Goal: Entertainment & Leisure: Consume media (video, audio)

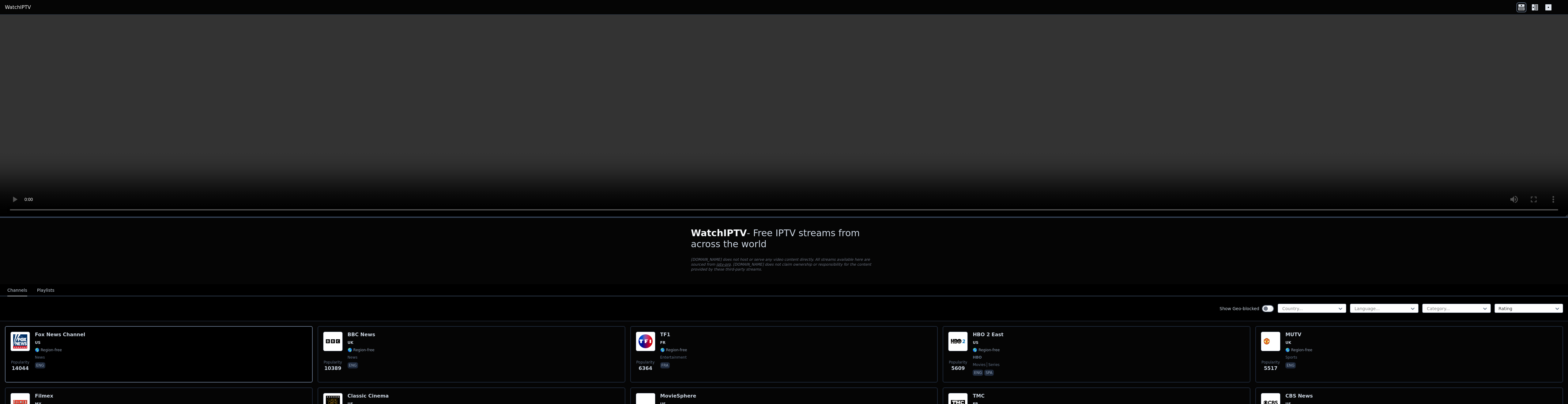
click at [40, 286] on button "Playlists" at bounding box center [46, 290] width 18 height 12
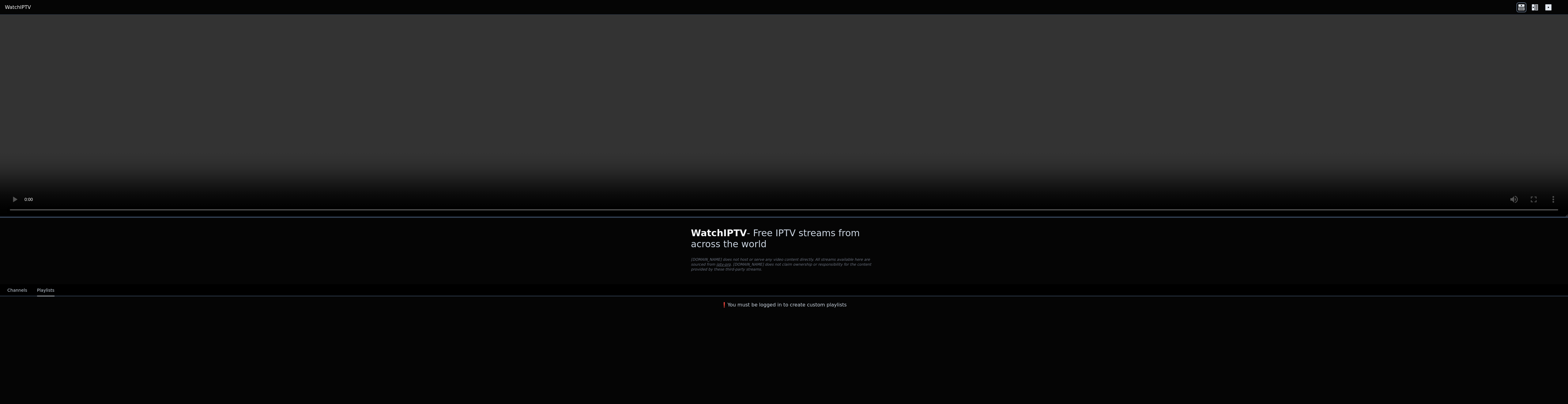
click at [13, 288] on button "Channels" at bounding box center [17, 290] width 20 height 12
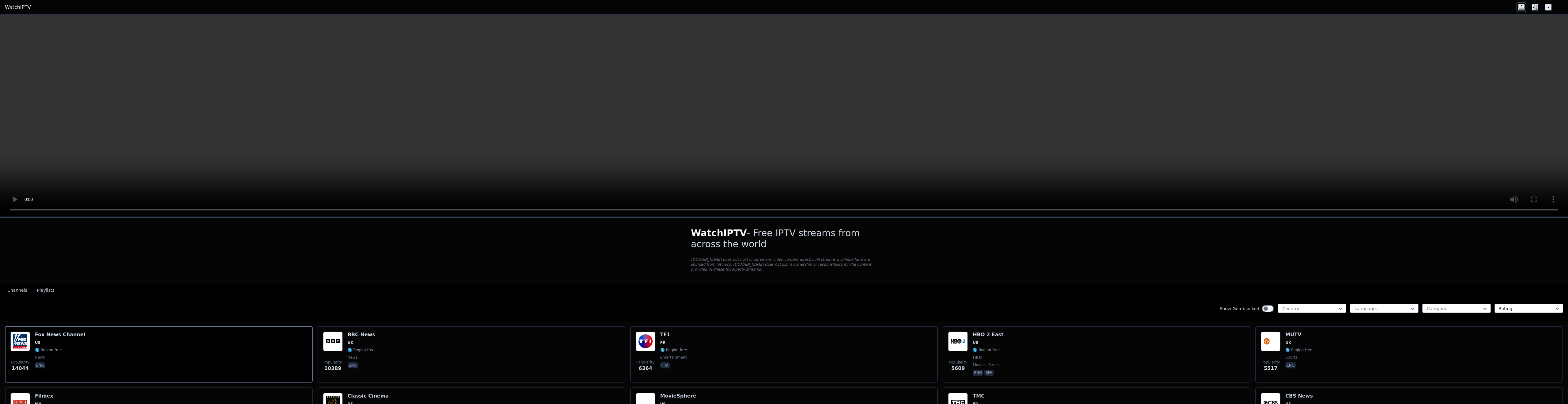
click at [1552, 5] on icon at bounding box center [1549, 7] width 10 height 10
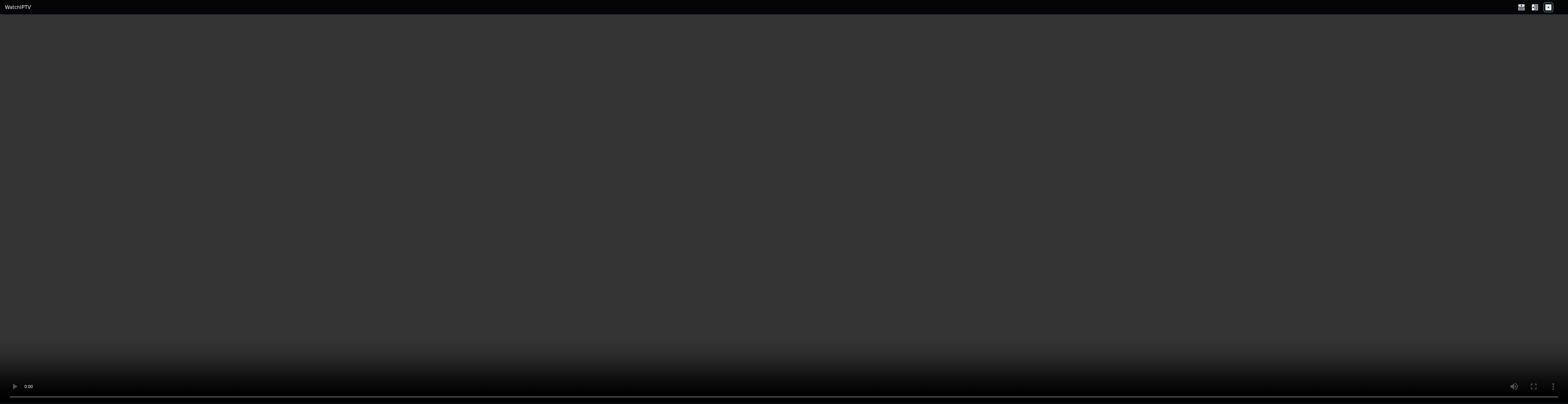
click at [1538, 5] on icon at bounding box center [1535, 7] width 10 height 10
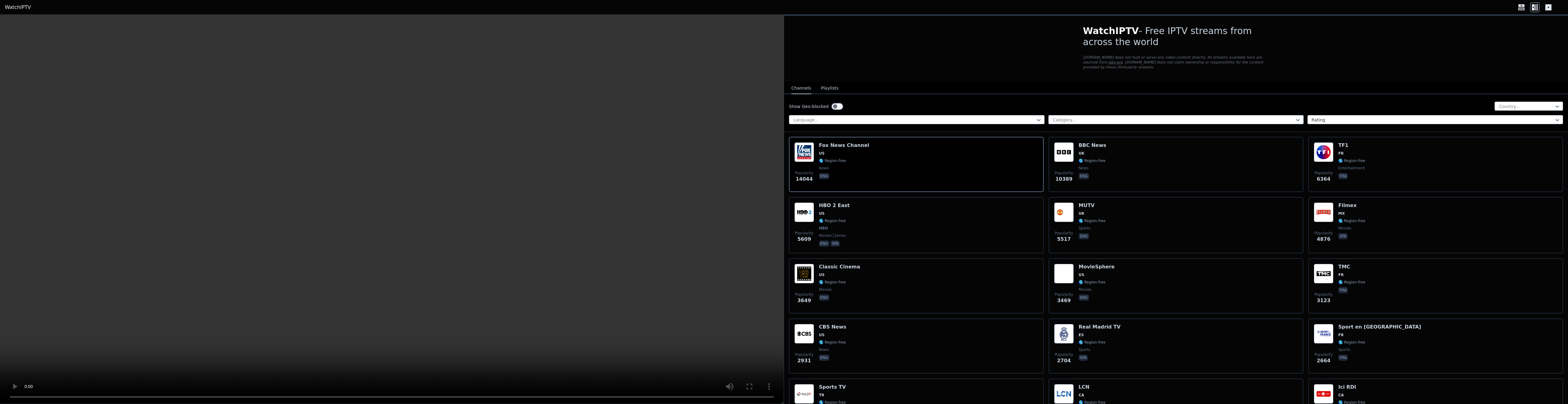
click at [1134, 39] on h1 "WatchIPTV - Free IPTV streams from across the world" at bounding box center [1176, 37] width 186 height 22
click at [1129, 60] on p "WatchIPTV.xyz does not host or serve any video content directly. All streams av…" at bounding box center [1176, 62] width 186 height 15
click at [1518, 104] on div at bounding box center [1527, 107] width 56 height 6
click at [1535, 158] on div "[GEOGRAPHIC_DATA]" at bounding box center [1528, 153] width 69 height 11
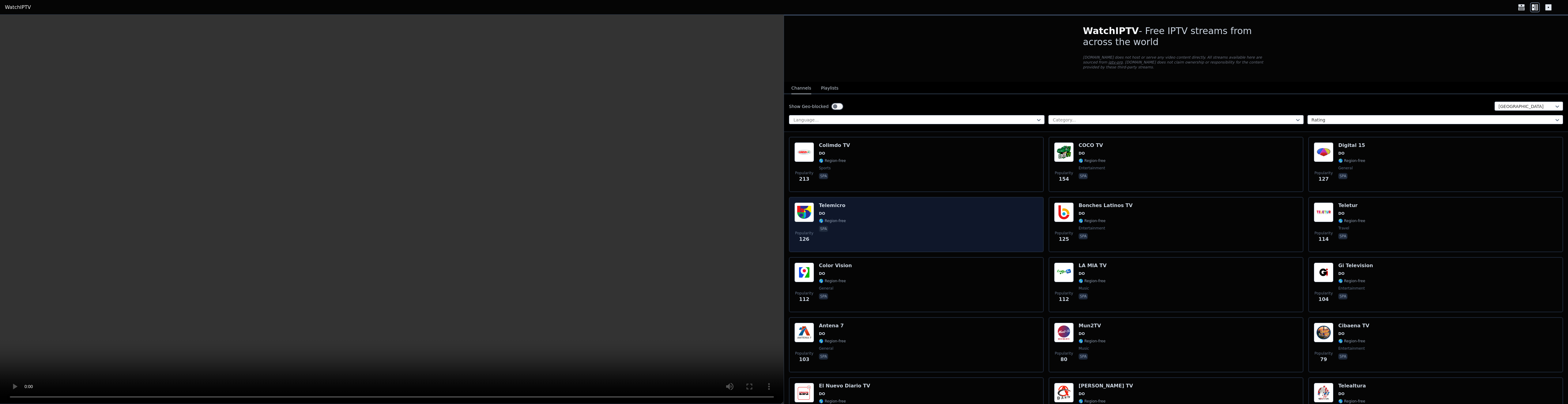
click at [867, 197] on div "Popularity 126 Telemicro DO 🌎 Region-free spa" at bounding box center [916, 224] width 255 height 55
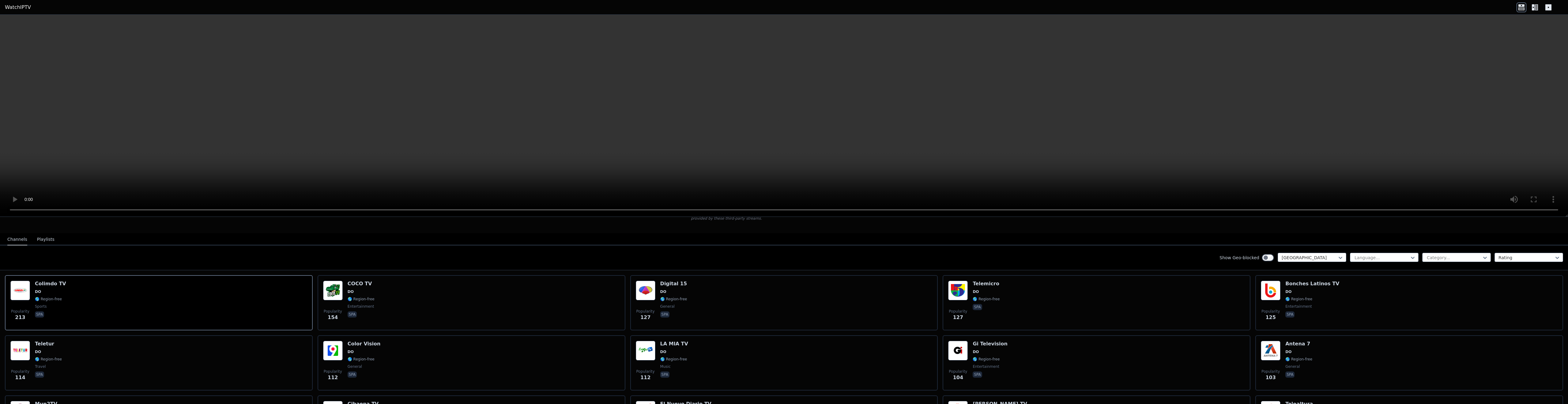
scroll to position [62, 0]
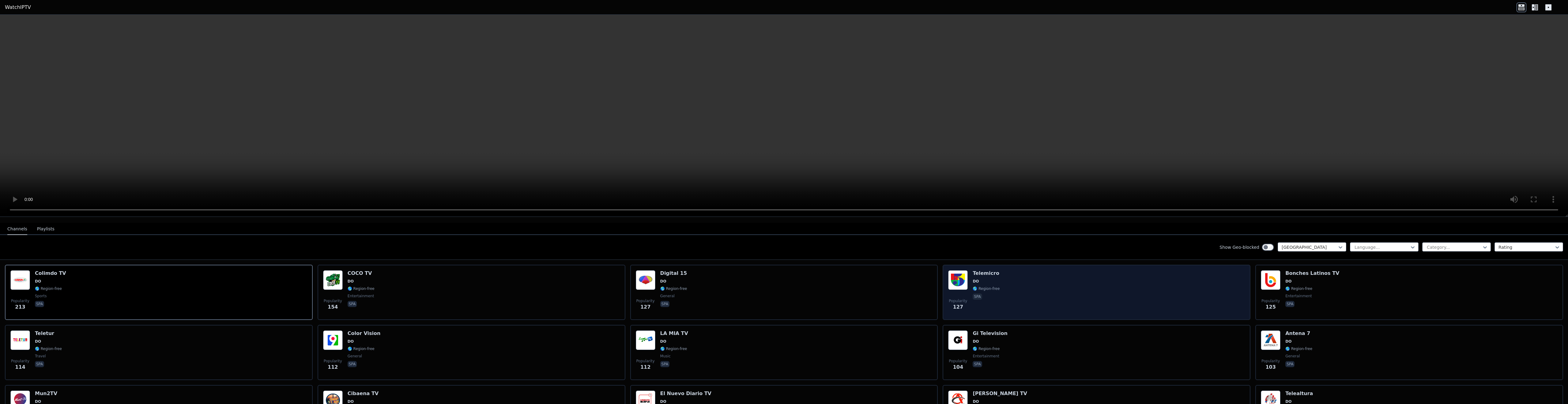
click at [995, 281] on div "Popularity 127 Telemicro DO 🌎 Region-free spa" at bounding box center [1097, 292] width 297 height 44
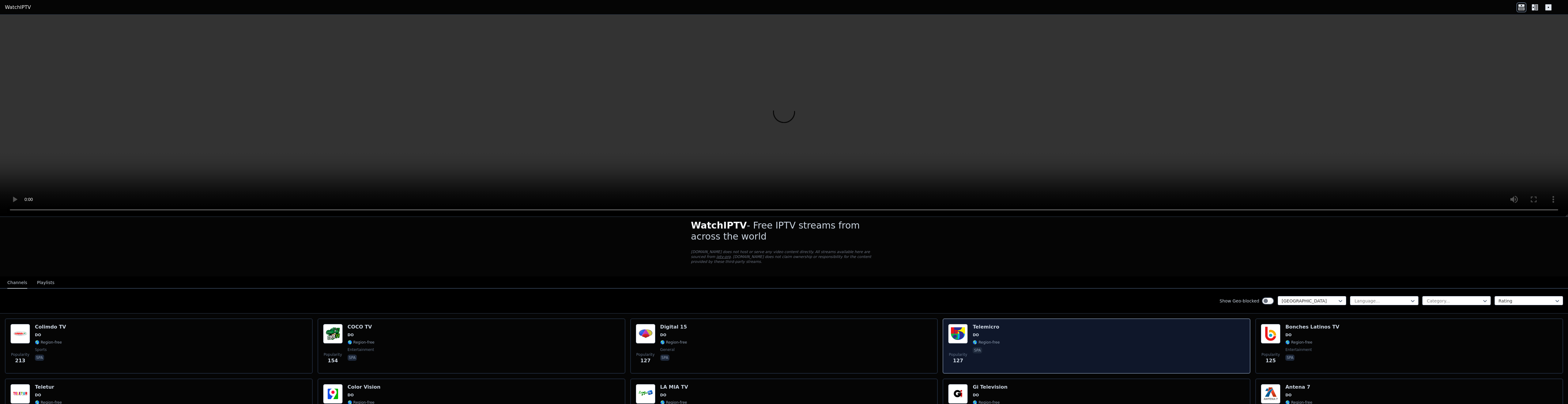
scroll to position [0, 0]
